Goal: Task Accomplishment & Management: Manage account settings

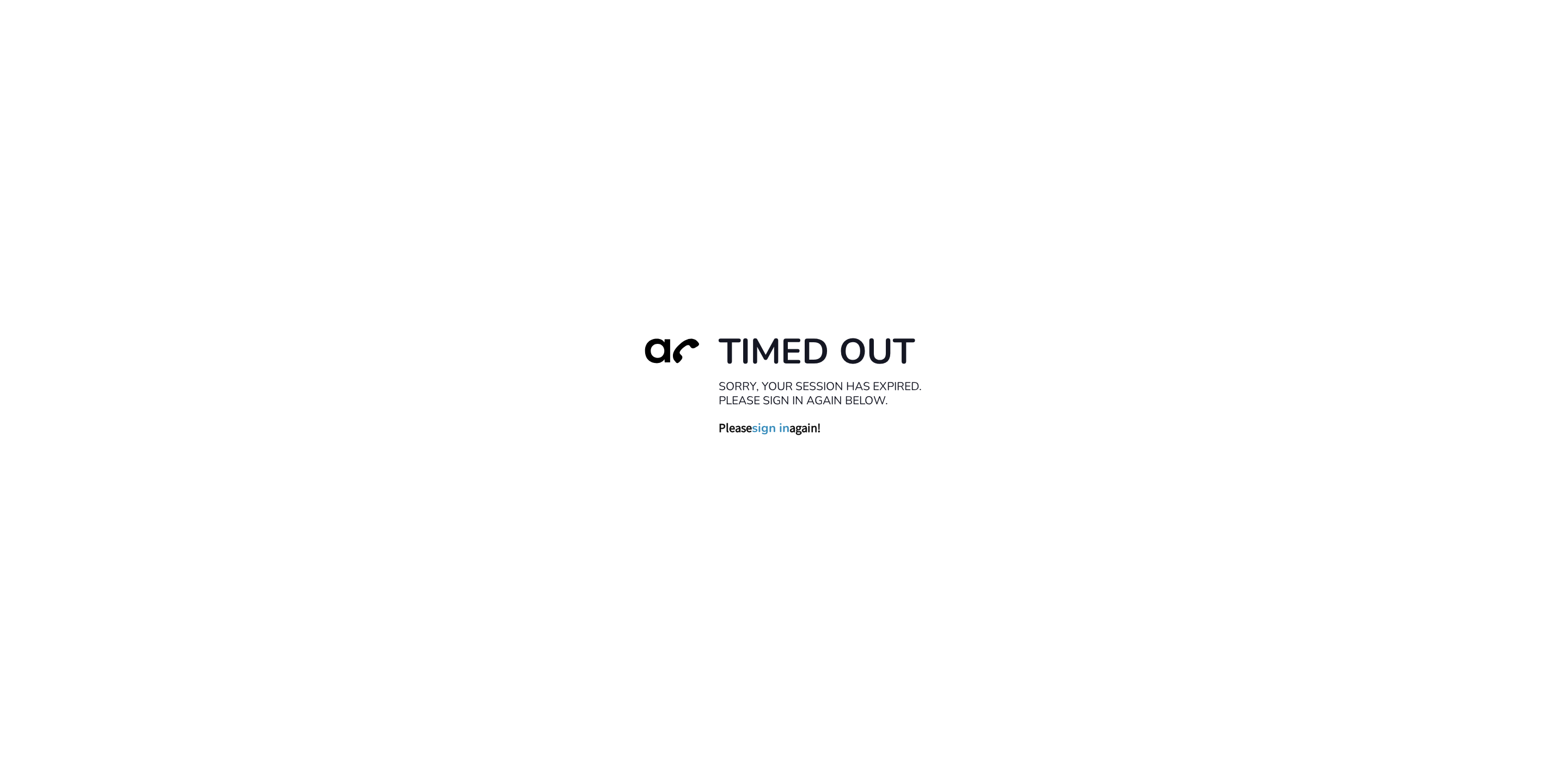
click at [763, 430] on link "sign in" at bounding box center [771, 428] width 37 height 16
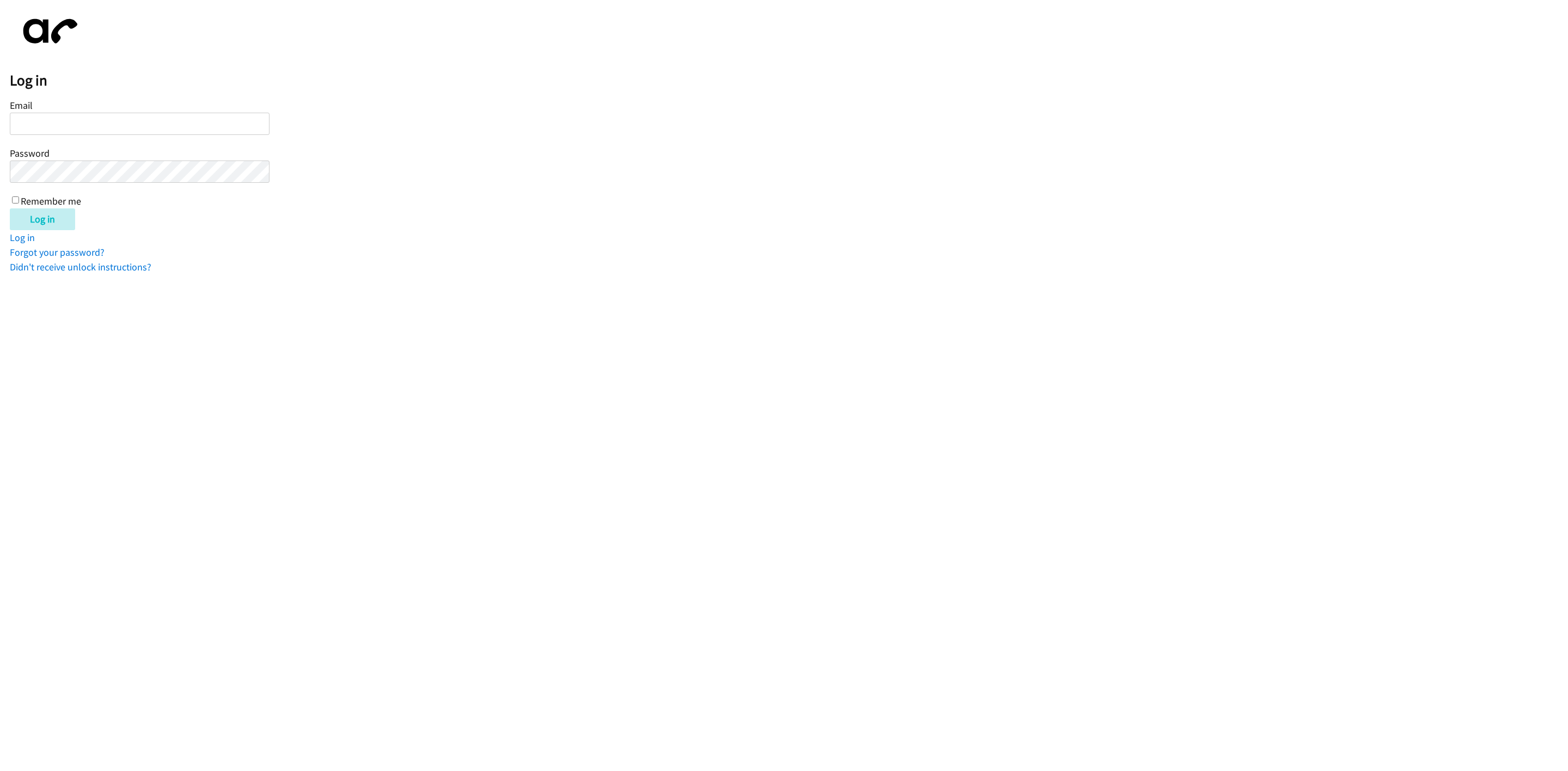
click at [49, 124] on input "Email" at bounding box center [140, 124] width 260 height 22
type input "[EMAIL_ADDRESS][DOMAIN_NAME]"
click at [46, 160] on div "Email [EMAIL_ADDRESS][DOMAIN_NAME] Password Remember me" at bounding box center [140, 152] width 260 height 111
click at [10, 208] on input "Log in" at bounding box center [42, 219] width 65 height 22
